Goal: Transaction & Acquisition: Purchase product/service

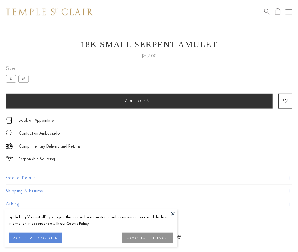
scroll to position [23, 0]
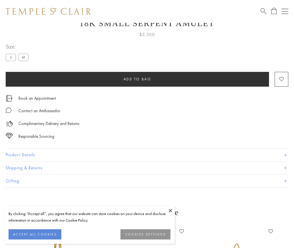
click at [137, 79] on span "Add to bag" at bounding box center [138, 79] width 28 height 5
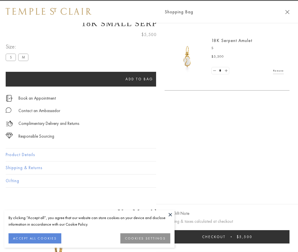
click at [226, 237] on span "Checkout" at bounding box center [214, 237] width 24 height 5
